Goal: Task Accomplishment & Management: Use online tool/utility

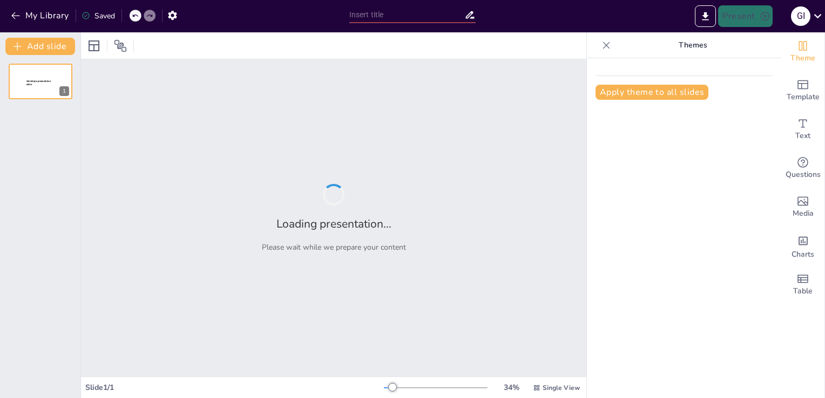
type input "integrales"
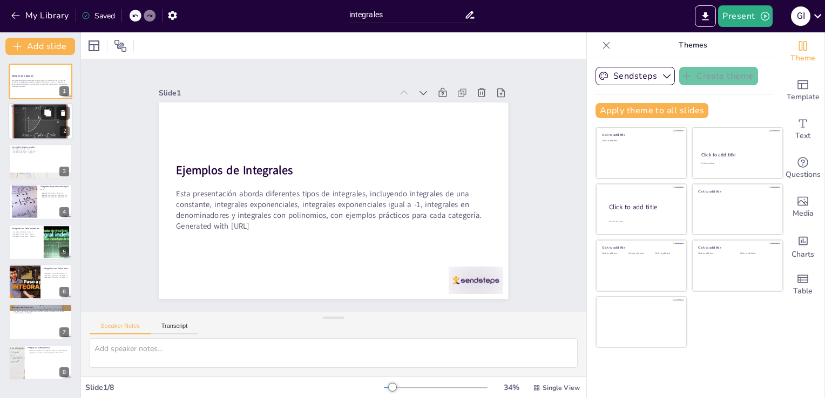
click at [34, 128] on div at bounding box center [40, 121] width 65 height 51
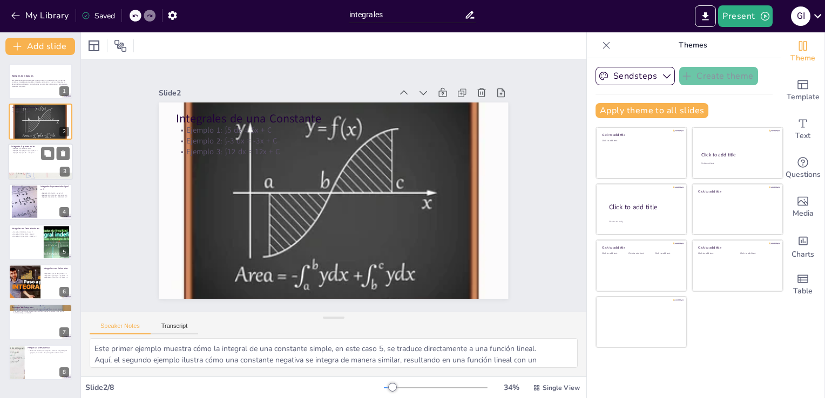
click at [31, 146] on p "Integrales Exponenciales" at bounding box center [40, 146] width 58 height 3
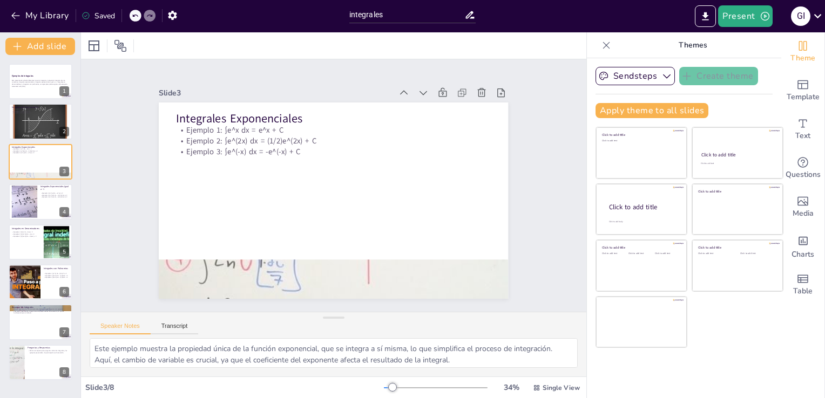
click at [28, 220] on div "Ejemplos de Integrales Esta presentación aborda diferentes tipos de integrales,…" at bounding box center [40, 222] width 80 height 317
click at [35, 210] on div at bounding box center [23, 202] width 49 height 33
type textarea "Este primer ejemplo refuerza la idea de que las integrales de funciones exponen…"
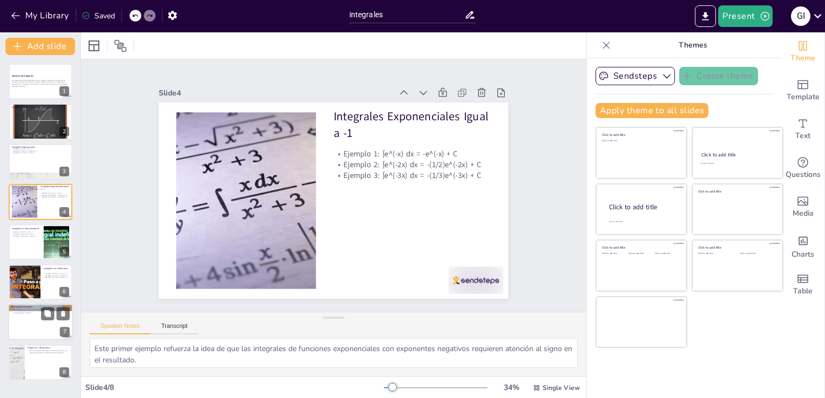
click at [36, 323] on div at bounding box center [40, 322] width 65 height 37
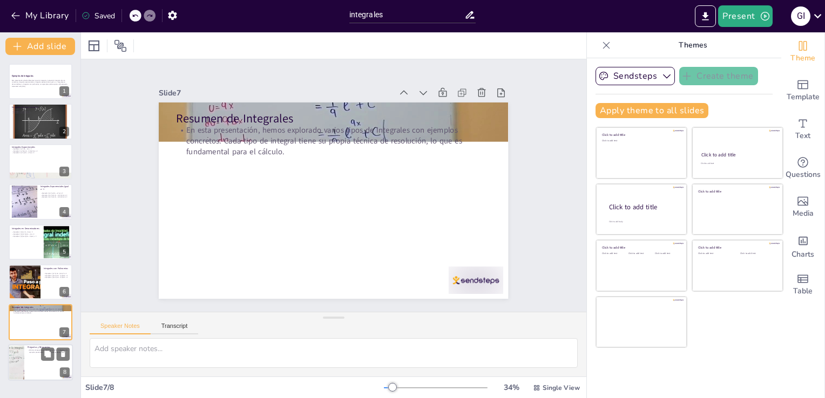
click at [37, 365] on div at bounding box center [40, 362] width 65 height 37
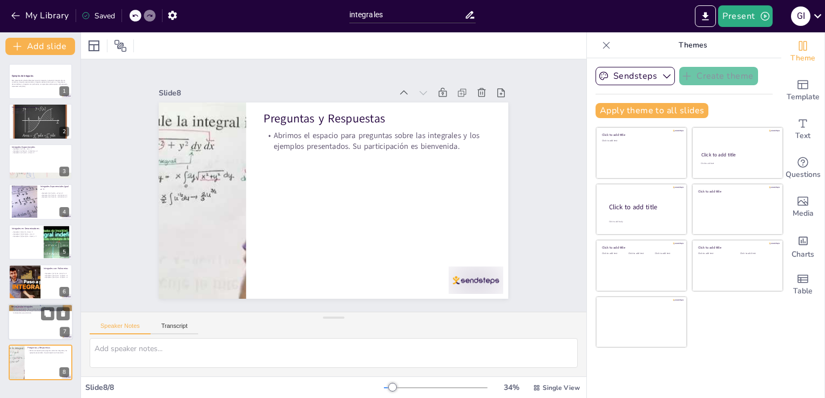
click at [47, 306] on p "Resumen de Integrales" at bounding box center [40, 307] width 58 height 3
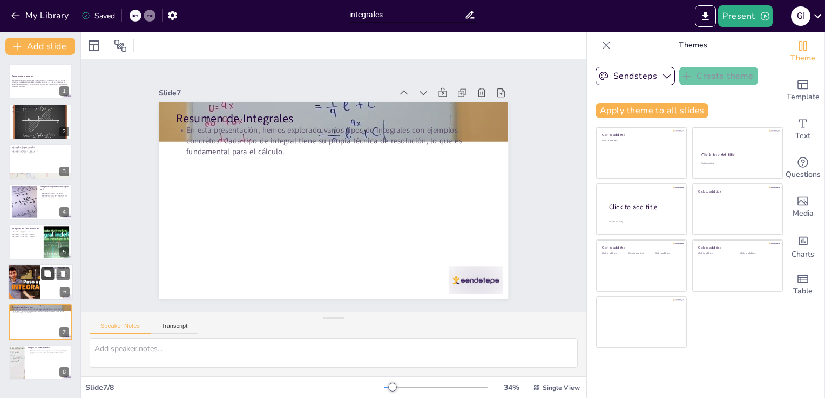
click at [54, 268] on button at bounding box center [47, 273] width 13 height 13
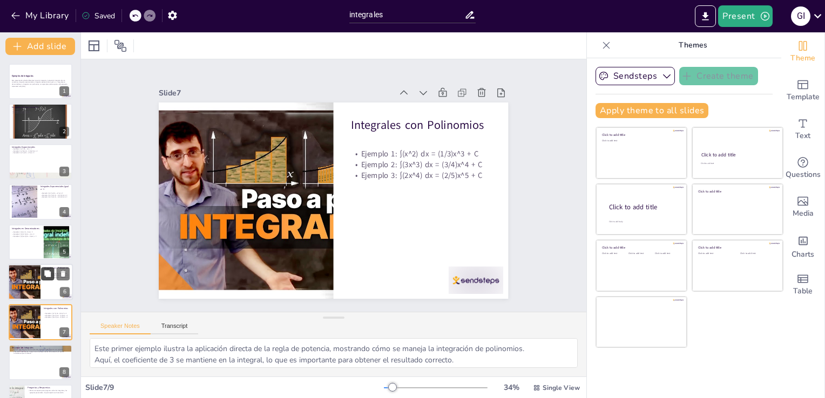
scroll to position [31, 0]
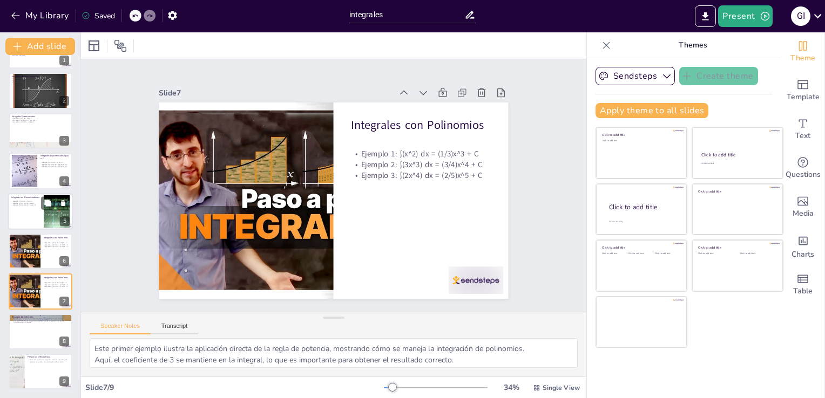
click at [46, 213] on div at bounding box center [57, 211] width 58 height 33
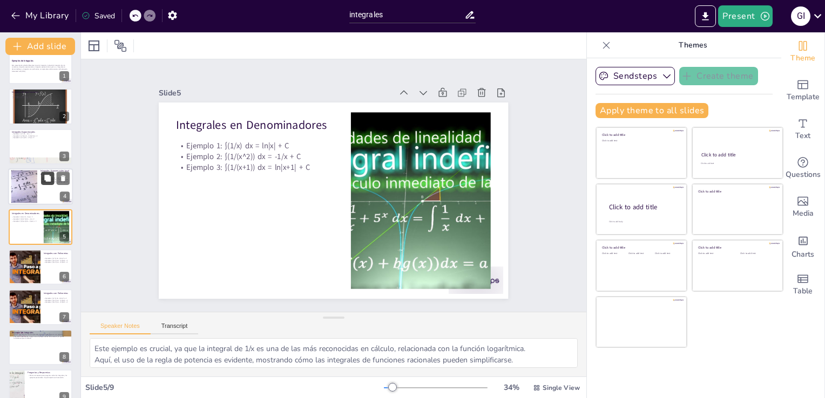
click at [47, 178] on icon at bounding box center [47, 178] width 6 height 6
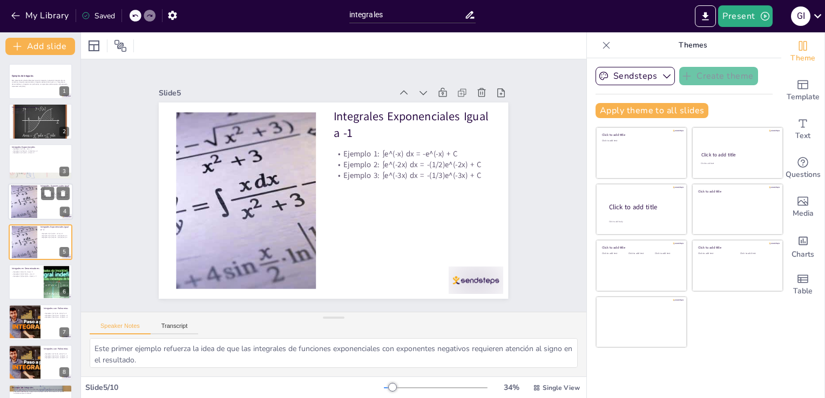
scroll to position [71, 0]
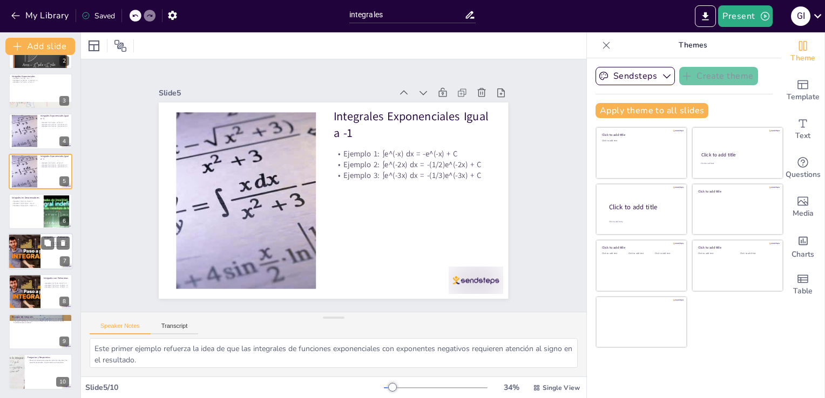
click at [38, 242] on div at bounding box center [24, 252] width 65 height 37
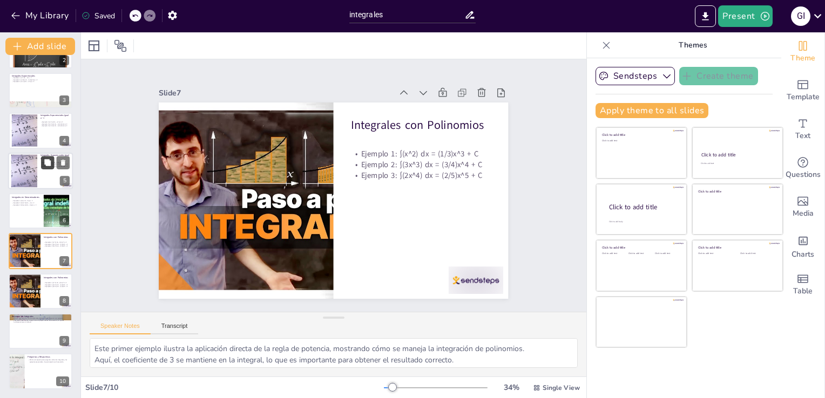
click at [47, 168] on button at bounding box center [47, 162] width 13 height 13
type textarea "Este primer ejemplo refuerza la idea de que las integrales de funciones exponen…"
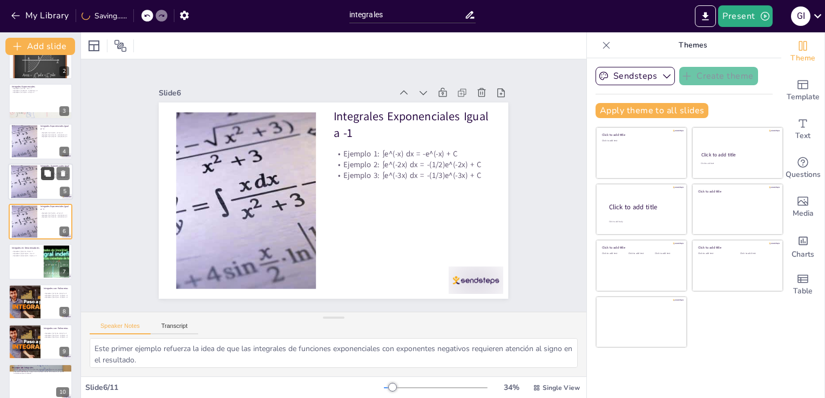
scroll to position [62, 0]
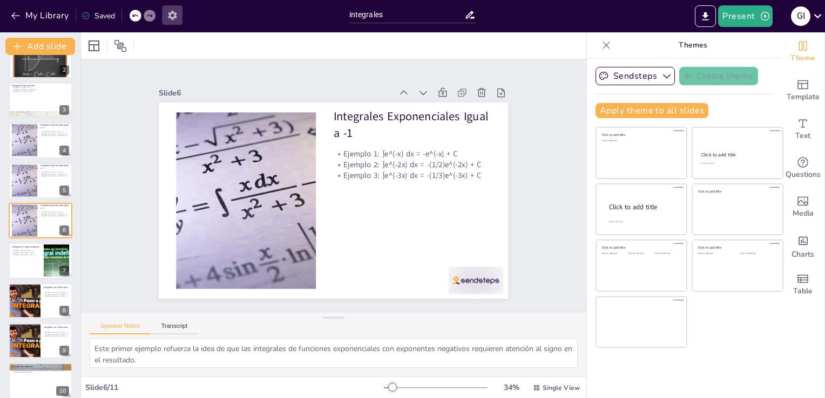
click at [166, 12] on button "button" at bounding box center [172, 14] width 20 height 19
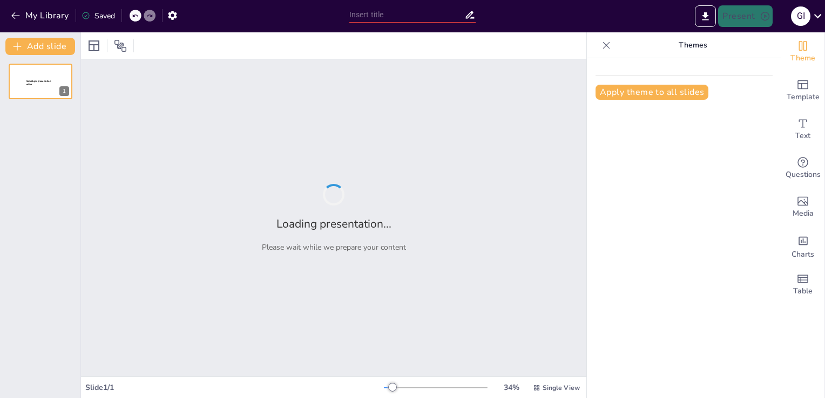
type input "integrales"
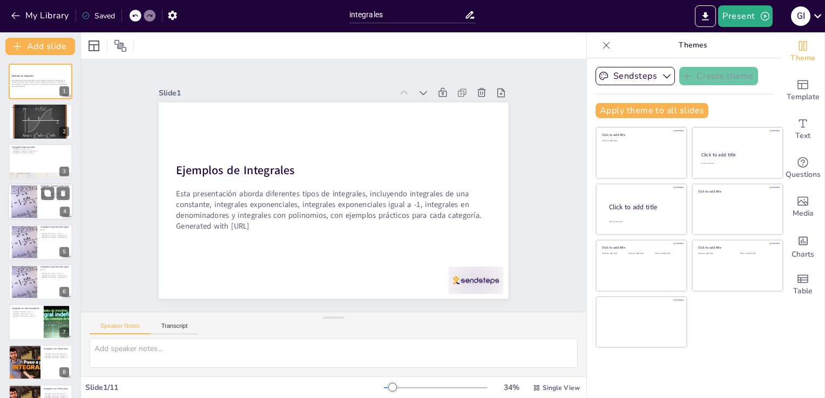
click at [42, 208] on div at bounding box center [40, 202] width 65 height 37
type textarea "Este primer ejemplo refuerza la idea de que las integrales de funciones exponen…"
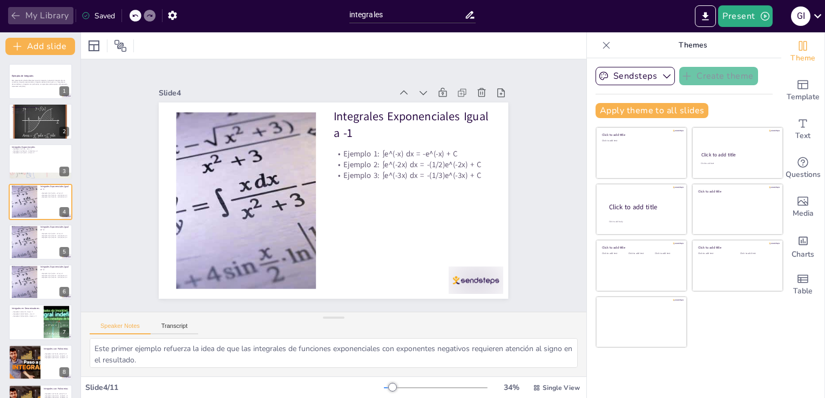
click at [17, 10] on icon "button" at bounding box center [15, 15] width 11 height 11
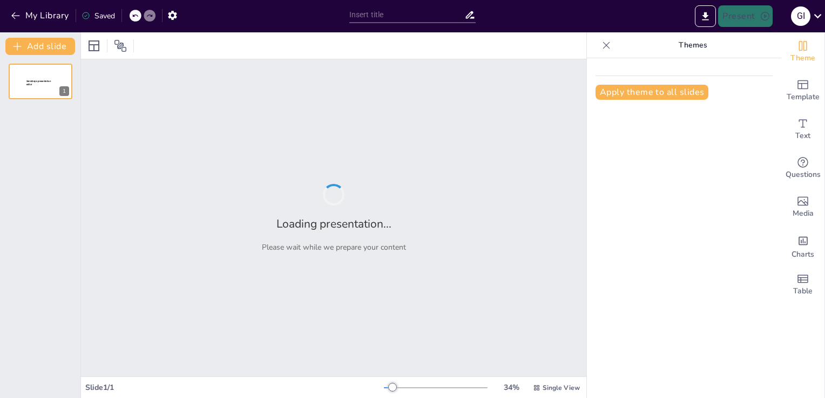
type input "integrales"
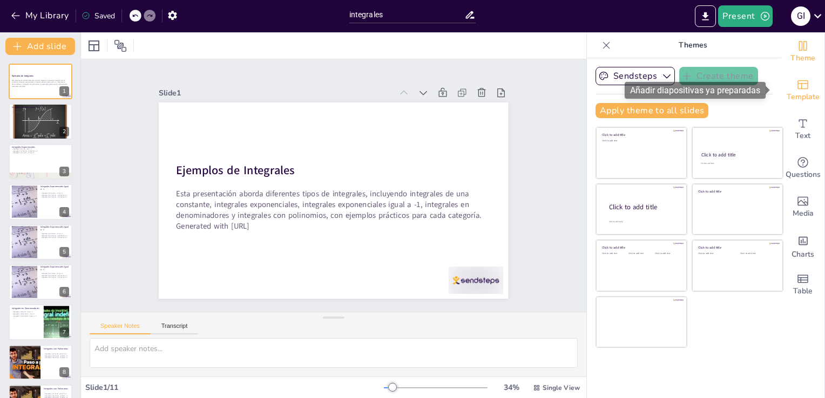
click at [786, 93] on span "Template" at bounding box center [802, 97] width 33 height 12
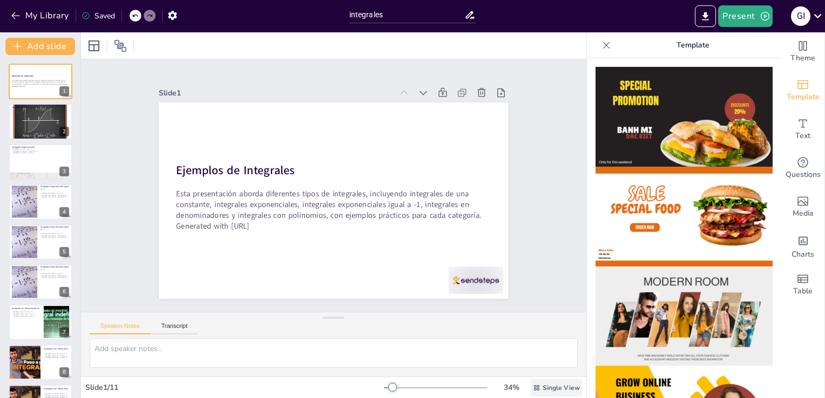
click at [547, 391] on span "Single View" at bounding box center [560, 388] width 37 height 9
click at [551, 361] on span "List View" at bounding box center [541, 364] width 57 height 10
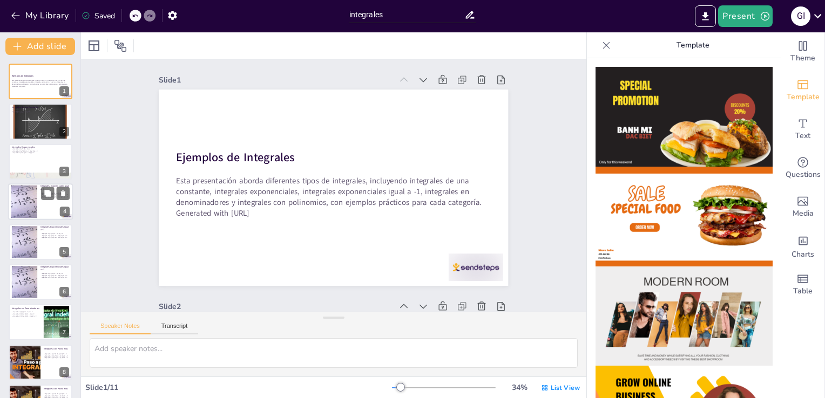
click at [55, 192] on div at bounding box center [55, 193] width 29 height 13
type textarea "Este primer ejemplo refuerza la idea de que las integrales de funciones exponen…"
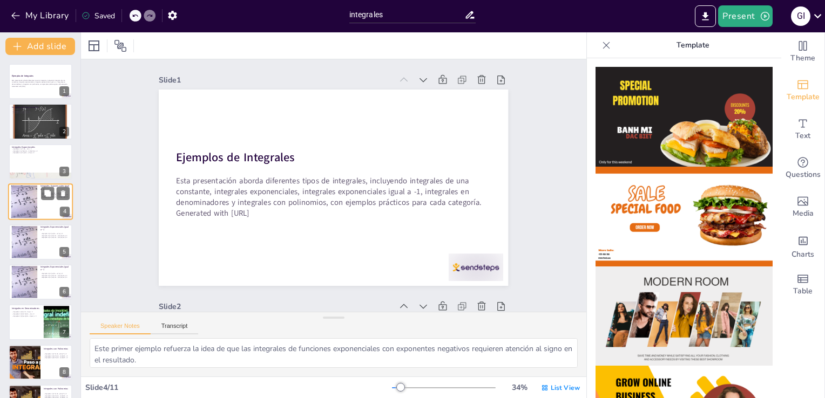
scroll to position [682, 0]
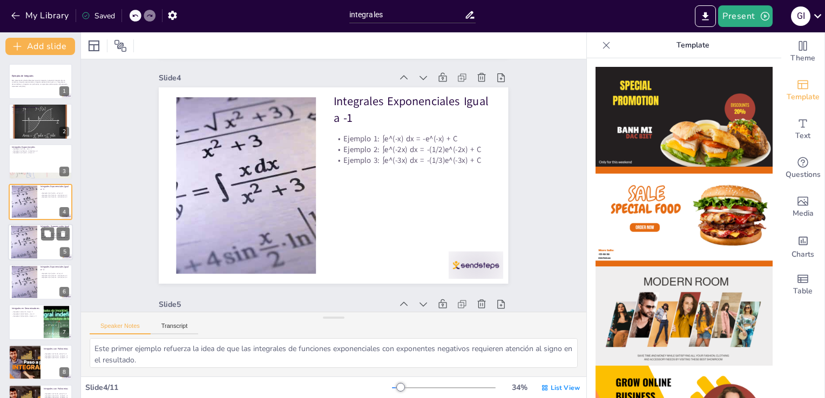
click at [32, 235] on div at bounding box center [23, 242] width 49 height 33
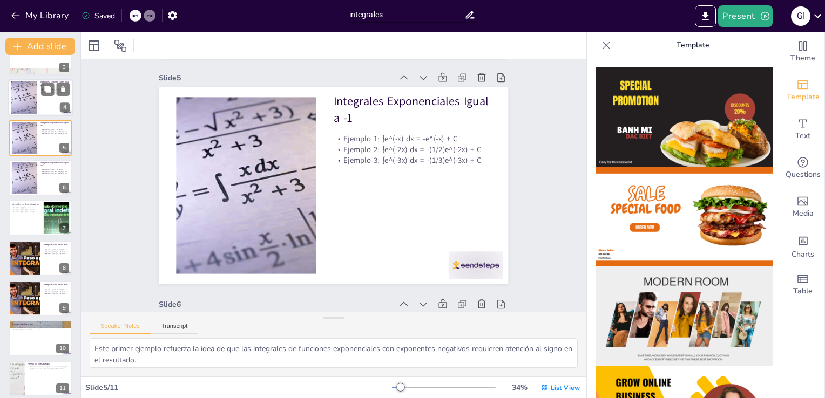
scroll to position [111, 0]
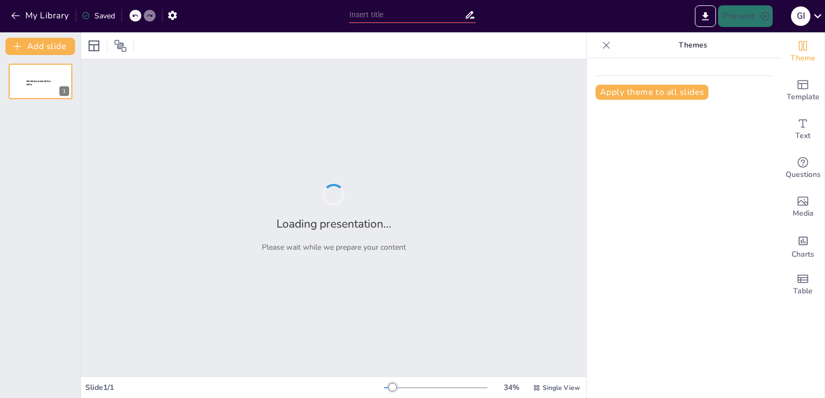
type input "integrales"
